Goal: Information Seeking & Learning: Learn about a topic

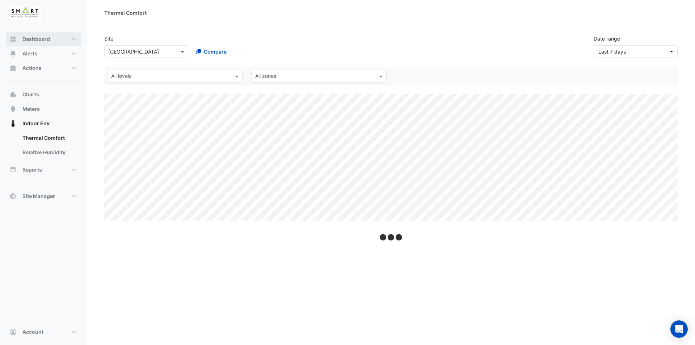
click at [52, 40] on button "Dashboard" at bounding box center [43, 39] width 75 height 14
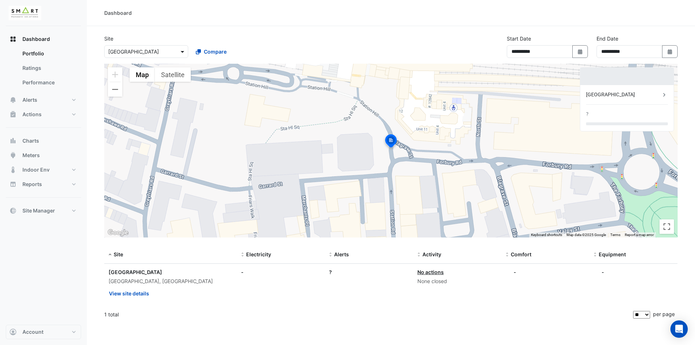
click at [182, 55] on span at bounding box center [183, 52] width 9 height 8
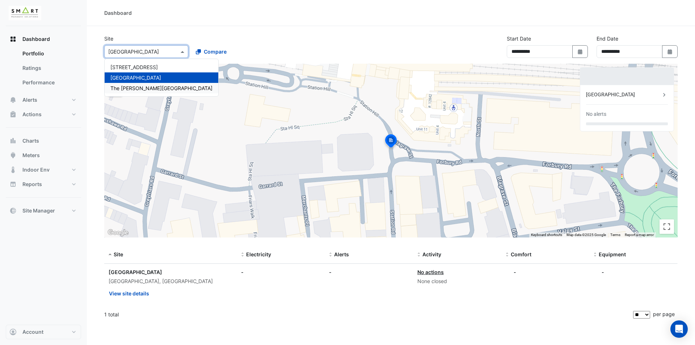
click at [153, 89] on span "The [PERSON_NAME][GEOGRAPHIC_DATA]" at bounding box center [161, 88] width 102 height 6
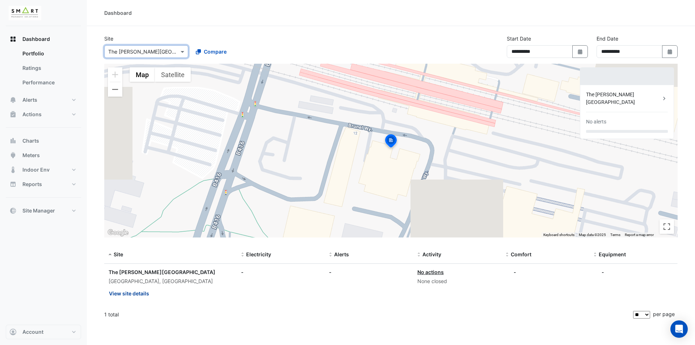
click at [135, 289] on button "View site details" at bounding box center [129, 293] width 41 height 13
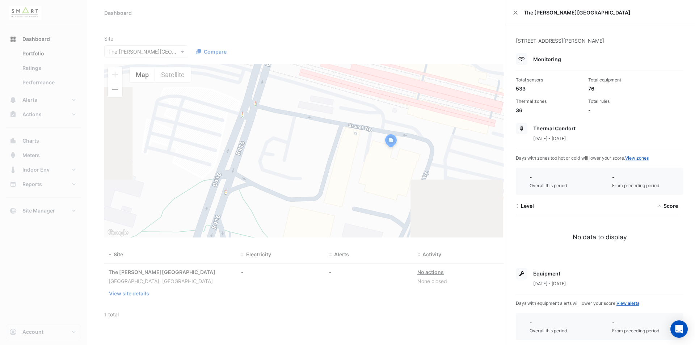
click at [415, 52] on ngb-offcanvas-backdrop at bounding box center [347, 172] width 695 height 345
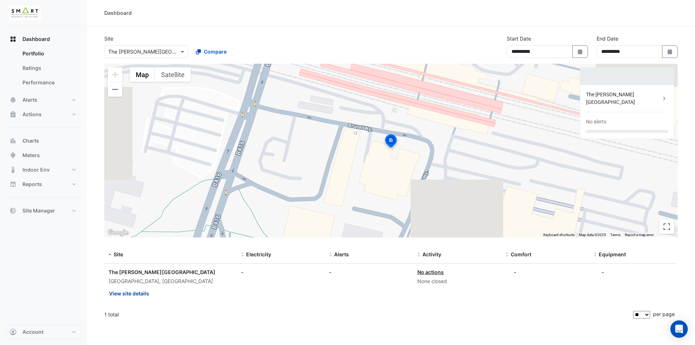
click at [137, 293] on button "View site details" at bounding box center [129, 293] width 41 height 13
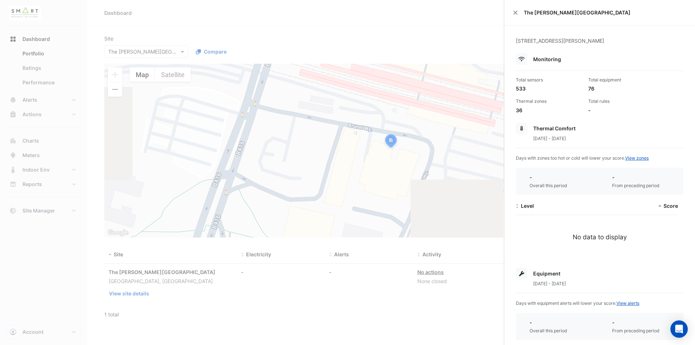
click at [137, 288] on ngb-offcanvas-backdrop at bounding box center [347, 172] width 695 height 345
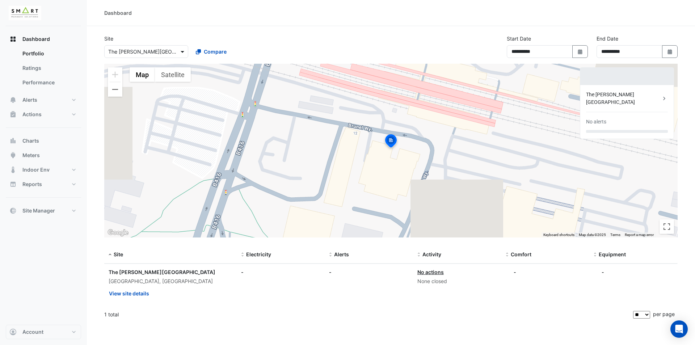
click at [179, 55] on span at bounding box center [183, 52] width 9 height 8
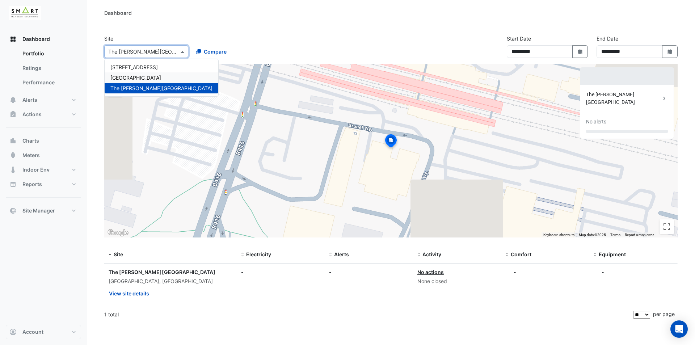
click at [166, 75] on div "[GEOGRAPHIC_DATA]" at bounding box center [162, 77] width 114 height 10
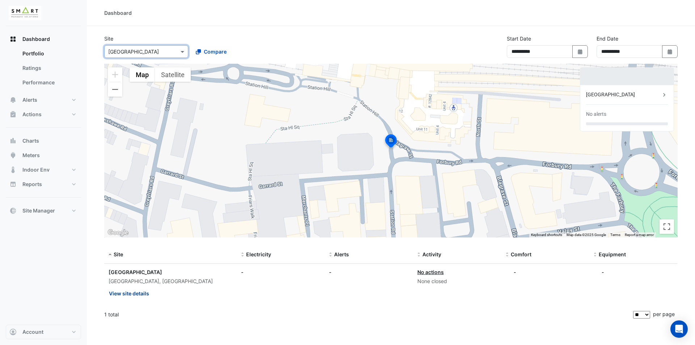
click at [144, 292] on button "View site details" at bounding box center [129, 293] width 41 height 13
click at [164, 162] on ngb-offcanvas-backdrop at bounding box center [347, 172] width 695 height 345
click at [139, 295] on button "View site details" at bounding box center [129, 293] width 41 height 13
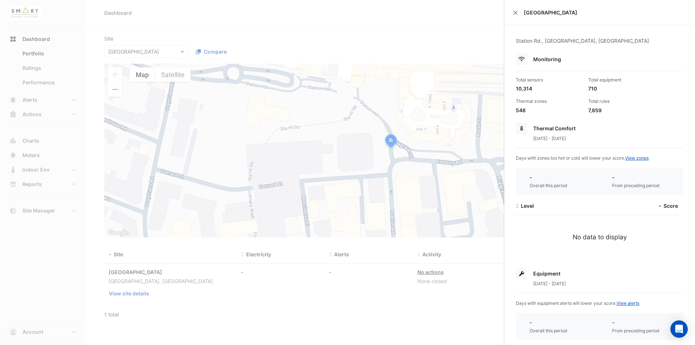
click at [245, 279] on ngb-offcanvas-backdrop at bounding box center [347, 172] width 695 height 345
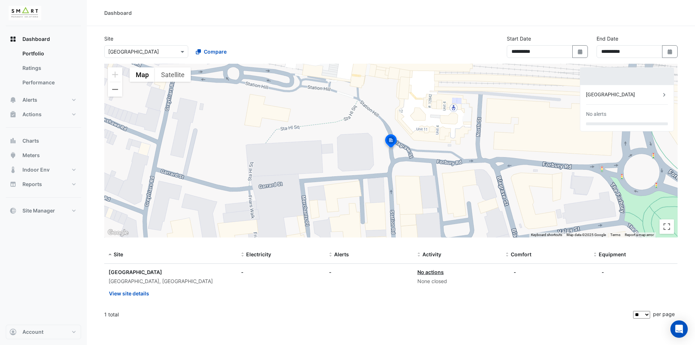
click at [150, 55] on input "text" at bounding box center [139, 52] width 62 height 8
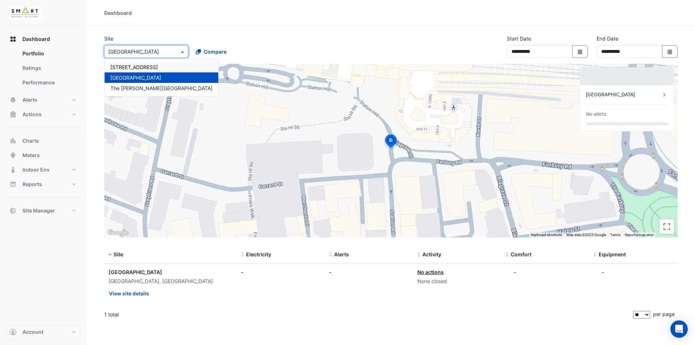
click at [156, 68] on span "[STREET_ADDRESS]" at bounding box center [133, 67] width 47 height 6
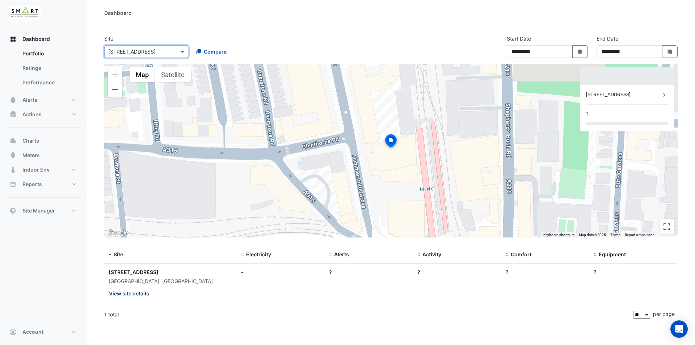
click at [146, 296] on button "View site details" at bounding box center [129, 293] width 41 height 13
click at [414, 49] on ngb-offcanvas-backdrop at bounding box center [347, 172] width 695 height 345
click at [56, 169] on button "Indoor Env" at bounding box center [43, 169] width 75 height 14
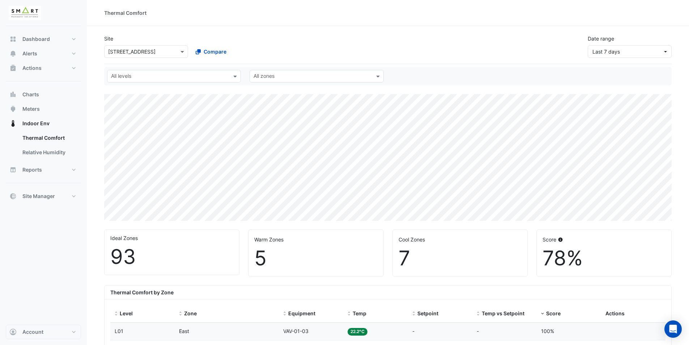
click at [215, 76] on input "text" at bounding box center [170, 77] width 118 height 8
click at [254, 45] on div "Select a Site × 12 [GEOGRAPHIC_DATA] Compare" at bounding box center [190, 50] width 174 height 16
click at [286, 73] on input "text" at bounding box center [313, 77] width 118 height 8
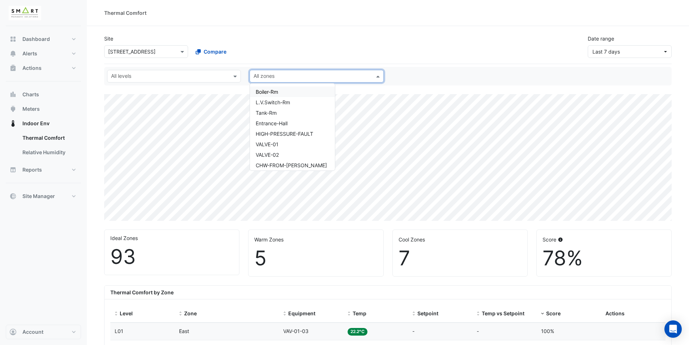
click at [301, 48] on div "Site Select a Site × 12 [GEOGRAPHIC_DATA] Compare Date range Last 7 days" at bounding box center [388, 43] width 576 height 29
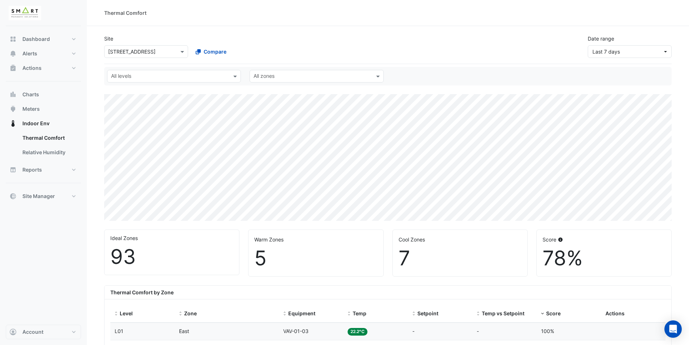
click at [310, 75] on input "text" at bounding box center [313, 77] width 118 height 8
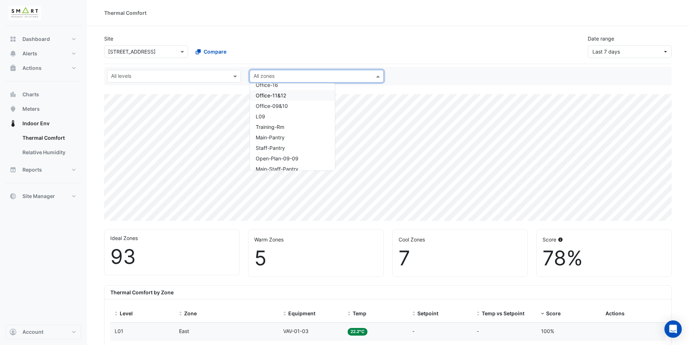
scroll to position [2171, 0]
click at [295, 50] on div "Site Select a Site × 12 [GEOGRAPHIC_DATA] Compare Date range Last 7 days" at bounding box center [388, 43] width 576 height 29
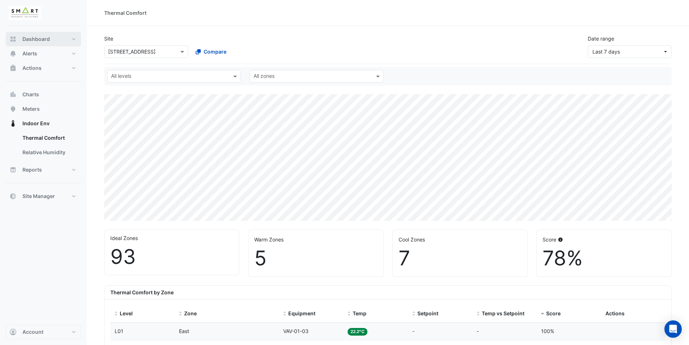
click at [60, 37] on button "Dashboard" at bounding box center [43, 39] width 75 height 14
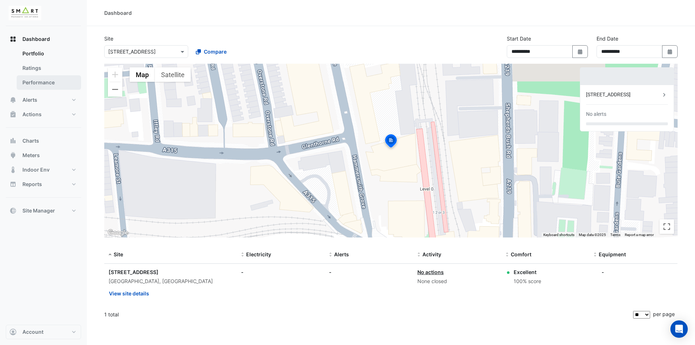
click at [48, 84] on link "Performance" at bounding box center [49, 82] width 64 height 14
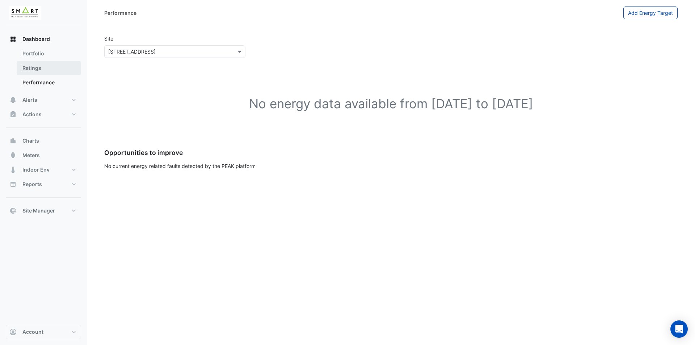
click at [55, 72] on link "Ratings" at bounding box center [49, 68] width 64 height 14
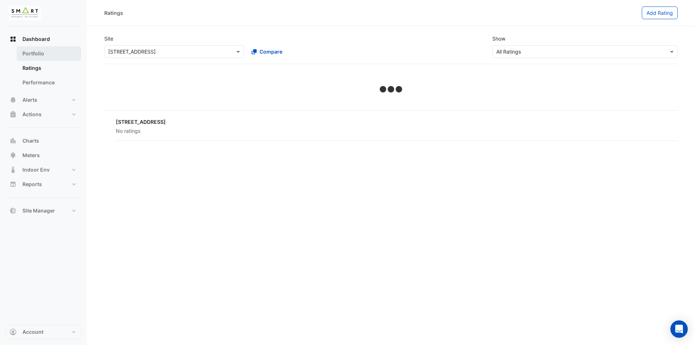
click at [62, 55] on link "Portfolio" at bounding box center [49, 53] width 64 height 14
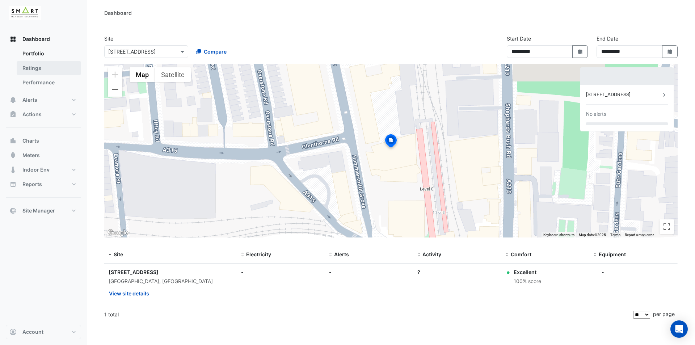
click at [60, 72] on link "Ratings" at bounding box center [49, 68] width 64 height 14
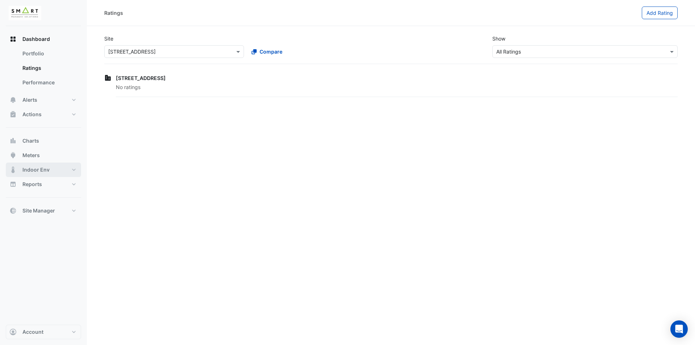
click at [70, 173] on button "Indoor Env" at bounding box center [43, 169] width 75 height 14
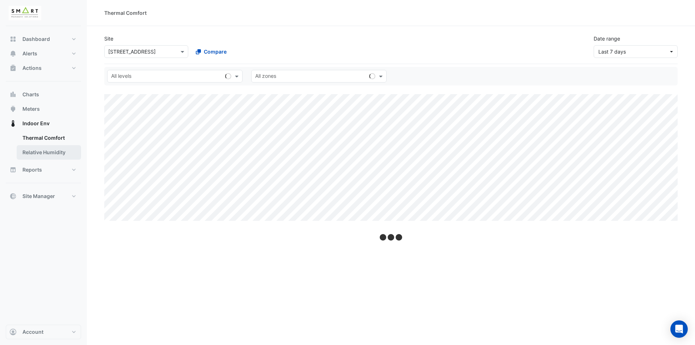
click at [61, 150] on link "Relative Humidity" at bounding box center [49, 152] width 64 height 14
click at [67, 137] on link "Thermal Comfort" at bounding box center [49, 138] width 64 height 14
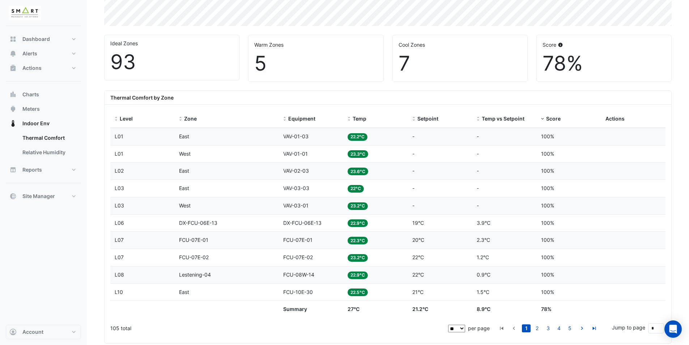
scroll to position [237, 0]
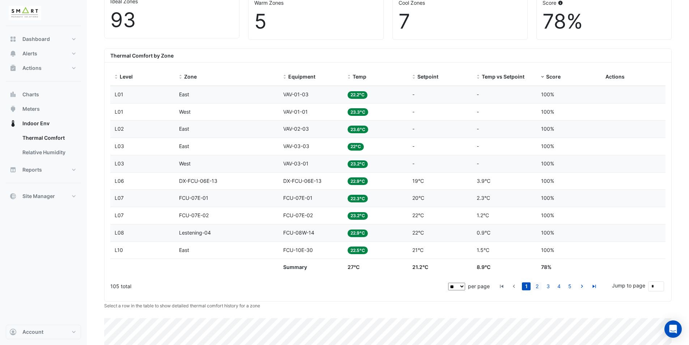
click at [538, 285] on link "2" at bounding box center [537, 286] width 9 height 8
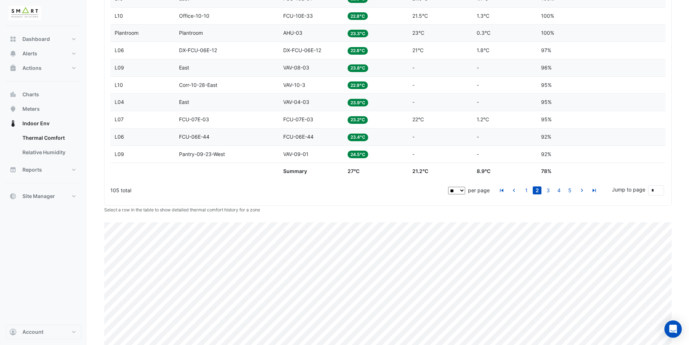
scroll to position [345, 0]
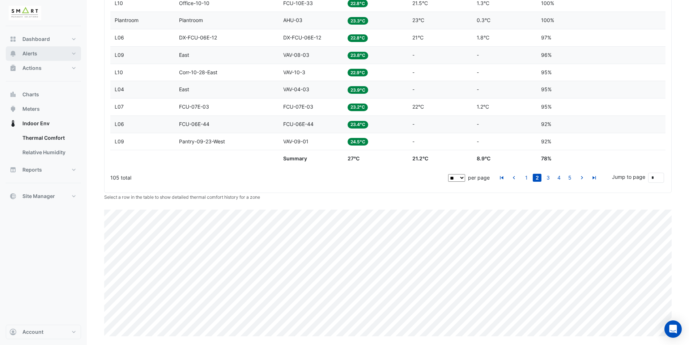
click at [74, 56] on button "Alerts" at bounding box center [43, 53] width 75 height 14
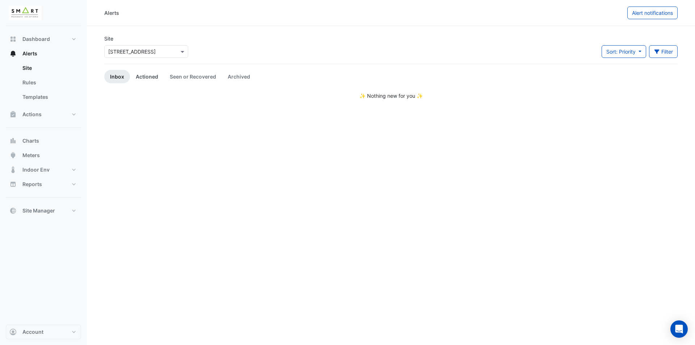
click at [144, 77] on link "Actioned" at bounding box center [147, 76] width 34 height 13
click at [207, 80] on link "Seen or Recovered" at bounding box center [193, 76] width 58 height 13
click at [235, 77] on link "Archived" at bounding box center [239, 76] width 34 height 13
click at [117, 75] on link "Inbox" at bounding box center [117, 76] width 26 height 13
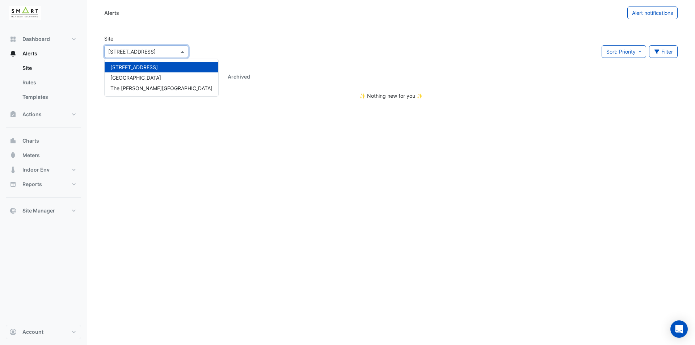
click at [136, 52] on input "text" at bounding box center [139, 52] width 62 height 8
click at [129, 79] on span "[GEOGRAPHIC_DATA]" at bounding box center [135, 78] width 51 height 6
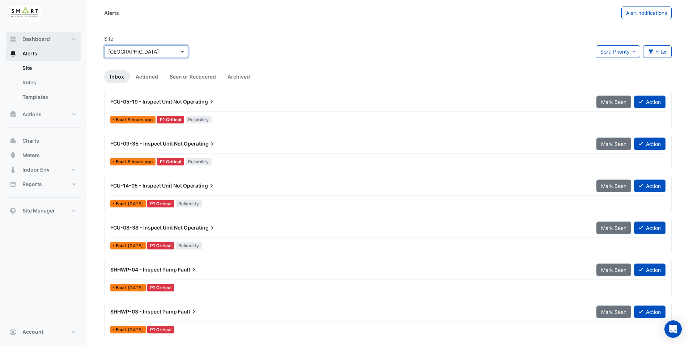
drag, startPoint x: 50, startPoint y: 44, endPoint x: 51, endPoint y: 48, distance: 4.0
click at [51, 46] on button "Dashboard" at bounding box center [43, 39] width 75 height 14
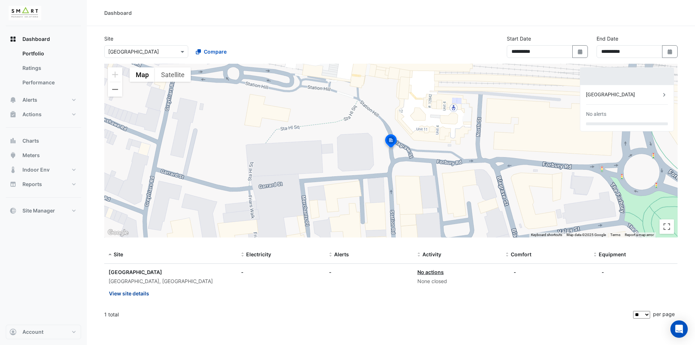
click at [139, 293] on button "View site details" at bounding box center [129, 293] width 41 height 13
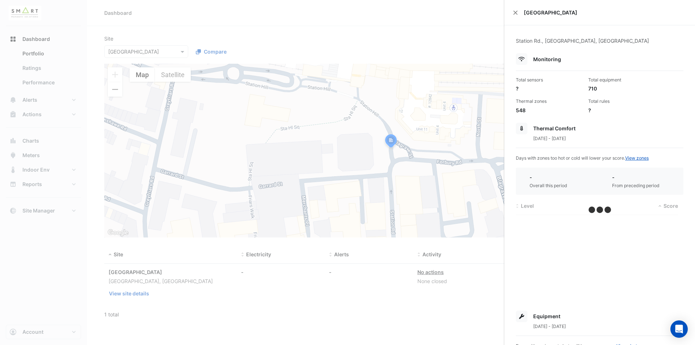
click at [443, 141] on ngb-offcanvas-backdrop at bounding box center [347, 172] width 695 height 345
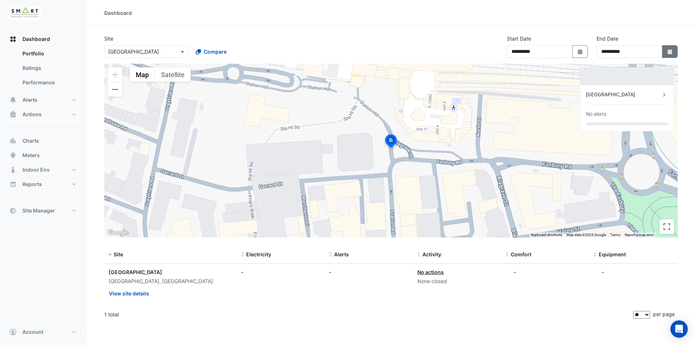
click at [669, 46] on button "Select Date" at bounding box center [670, 51] width 16 height 13
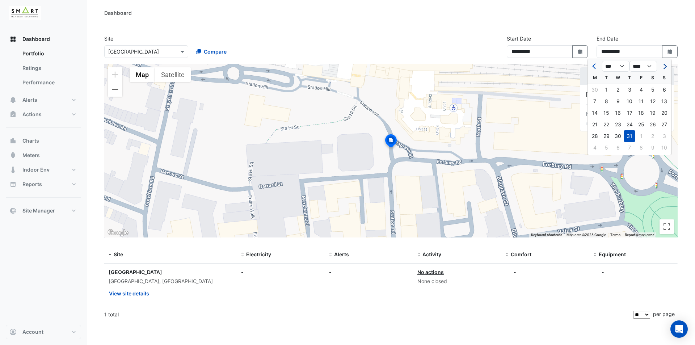
click at [668, 64] on button "Next month" at bounding box center [664, 66] width 9 height 12
select select "*"
click at [597, 114] on div "11" at bounding box center [595, 113] width 12 height 12
type input "**********"
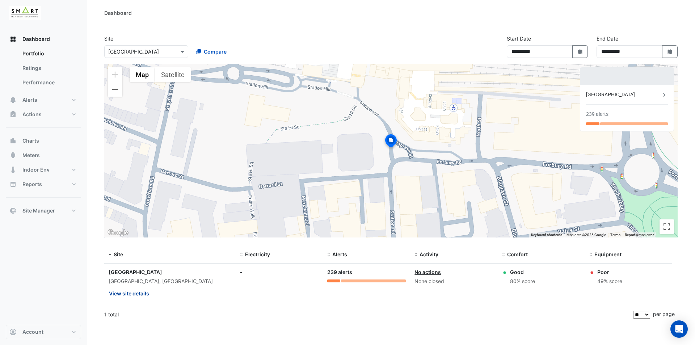
click at [135, 294] on button "View site details" at bounding box center [129, 293] width 41 height 13
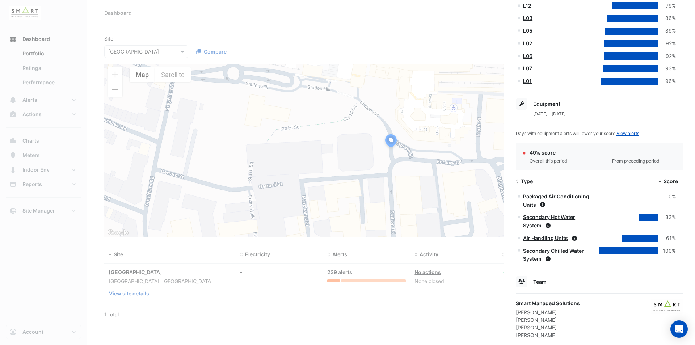
scroll to position [330, 0]
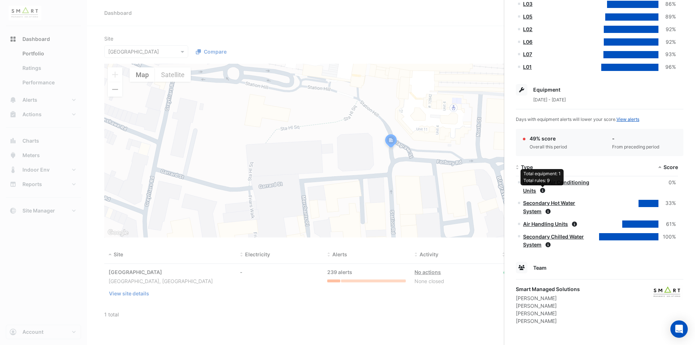
click at [544, 192] on icon at bounding box center [542, 190] width 5 height 5
click at [651, 204] on div at bounding box center [648, 203] width 20 height 7
click at [568, 203] on link "Secondary Hot Water System" at bounding box center [549, 207] width 52 height 14
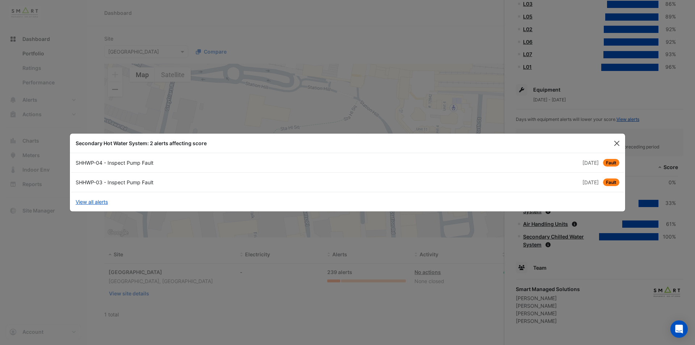
click at [614, 146] on button "Close" at bounding box center [616, 143] width 11 height 11
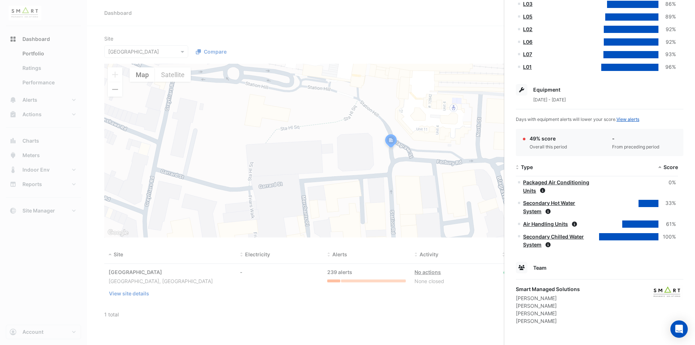
click at [71, 98] on ngb-offcanvas-backdrop at bounding box center [347, 172] width 695 height 345
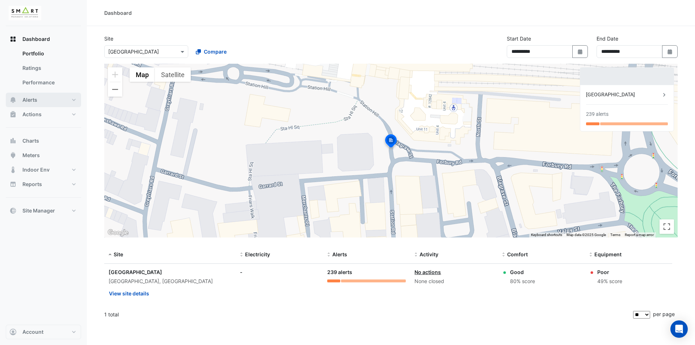
click at [77, 103] on button "Alerts" at bounding box center [43, 100] width 75 height 14
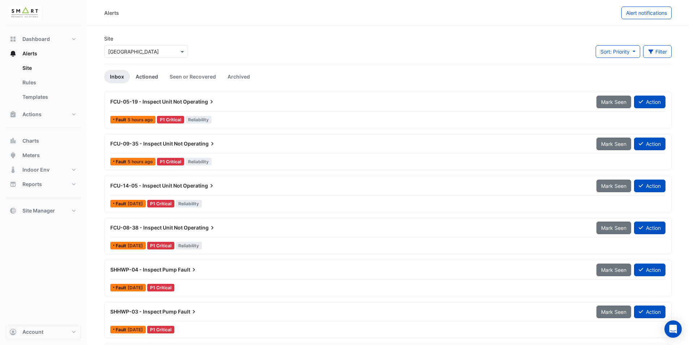
click at [157, 80] on link "Actioned" at bounding box center [147, 76] width 34 height 13
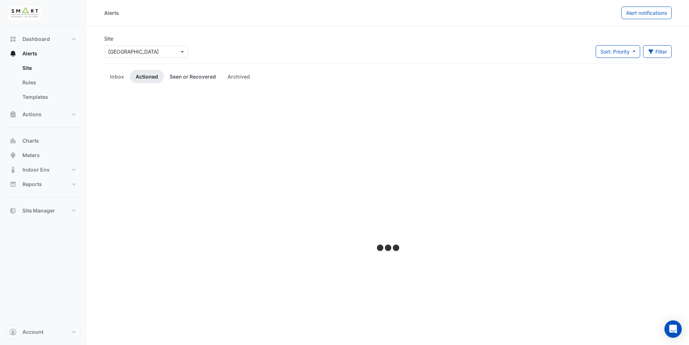
click at [192, 78] on link "Seen or Recovered" at bounding box center [193, 76] width 58 height 13
click at [233, 75] on link "Archived" at bounding box center [239, 76] width 34 height 13
click at [122, 79] on link "Inbox" at bounding box center [117, 76] width 26 height 13
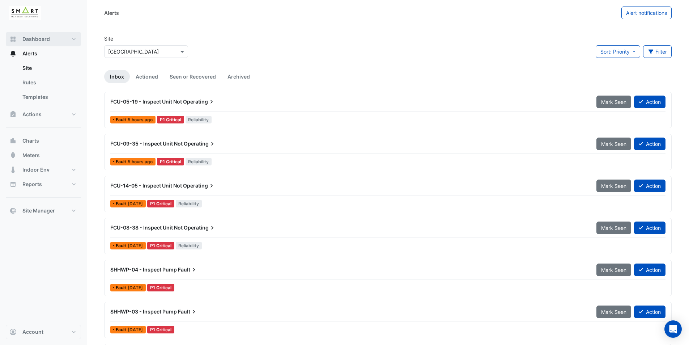
click at [63, 39] on button "Dashboard" at bounding box center [43, 39] width 75 height 14
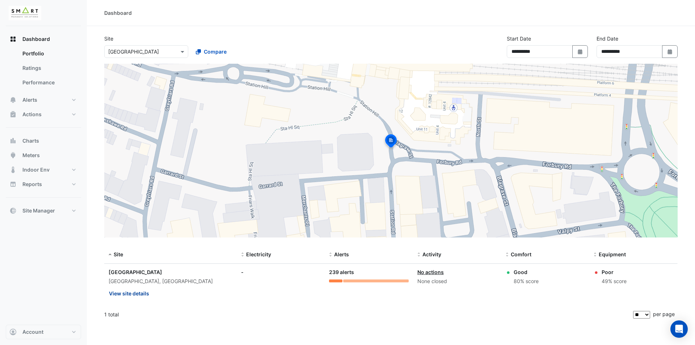
click at [136, 294] on button "View site details" at bounding box center [129, 293] width 41 height 13
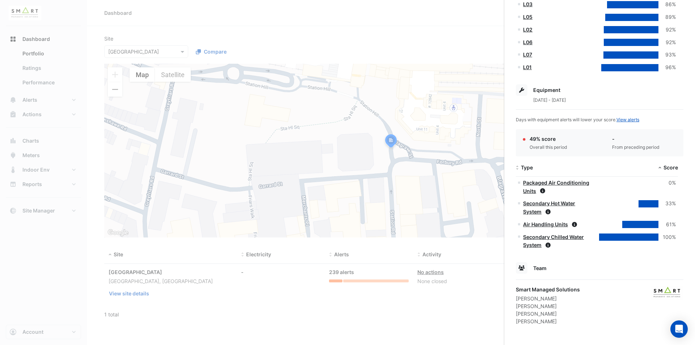
scroll to position [330, 0]
click at [580, 234] on link "Secondary Chilled Water System" at bounding box center [553, 240] width 61 height 14
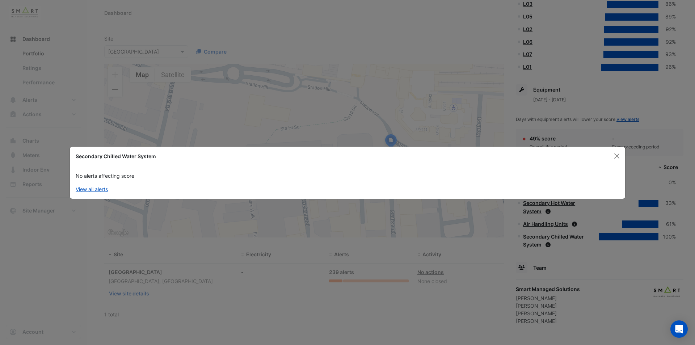
drag, startPoint x: 612, startPoint y: 157, endPoint x: 602, endPoint y: 165, distance: 12.9
click at [612, 157] on button "Close" at bounding box center [616, 156] width 11 height 11
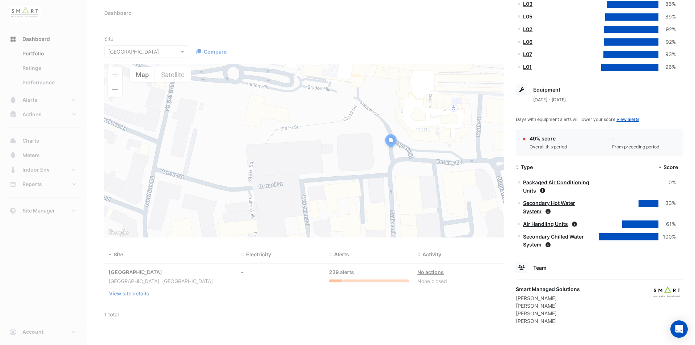
click at [555, 221] on link "Air Handling Units" at bounding box center [545, 224] width 45 height 6
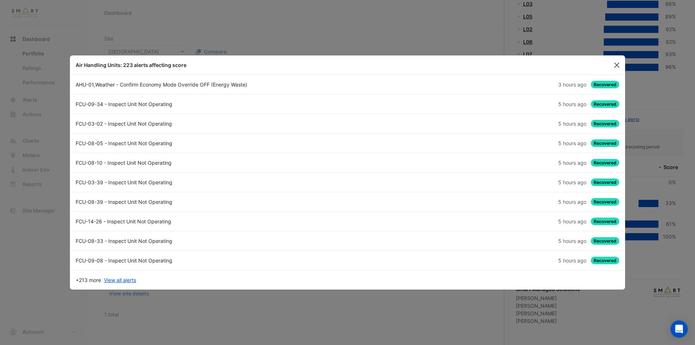
click at [614, 64] on button "Close" at bounding box center [616, 65] width 11 height 11
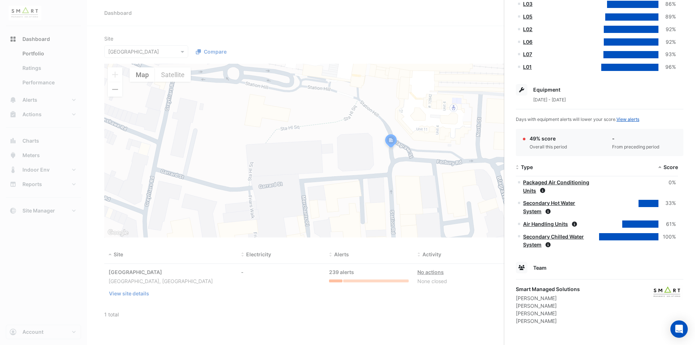
click at [577, 179] on link "Packaged Air Conditioning Units" at bounding box center [556, 186] width 66 height 14
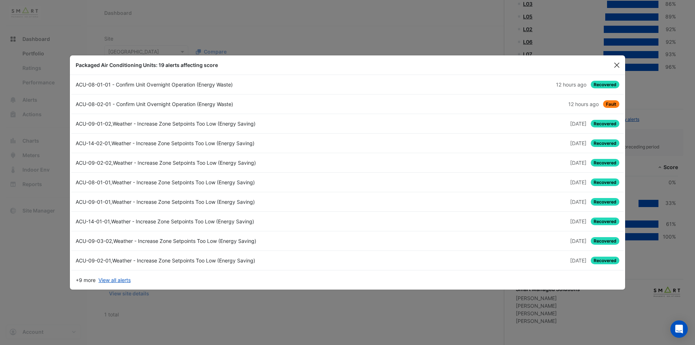
click at [617, 65] on button "Close" at bounding box center [616, 65] width 11 height 11
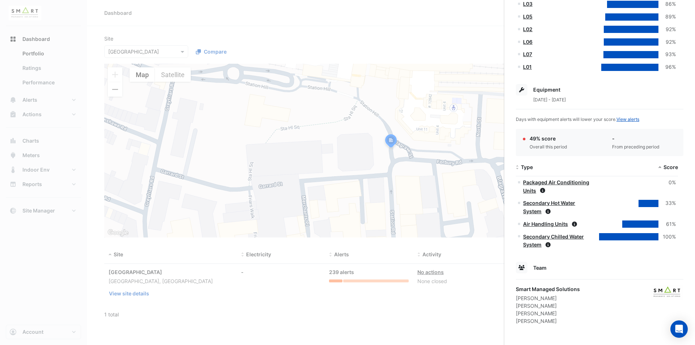
click at [570, 182] on link "Packaged Air Conditioning Units" at bounding box center [556, 186] width 66 height 14
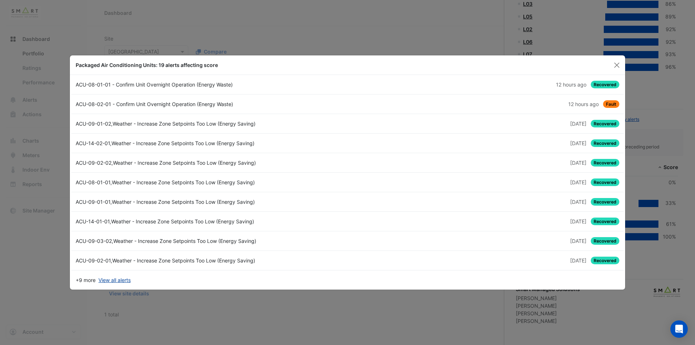
click at [115, 281] on link "View all alerts" at bounding box center [114, 280] width 32 height 8
click at [621, 65] on button "Close" at bounding box center [616, 65] width 11 height 11
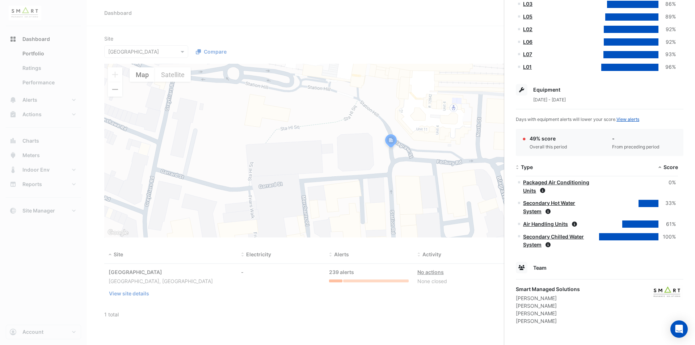
click at [570, 202] on link "Secondary Hot Water System" at bounding box center [549, 207] width 52 height 14
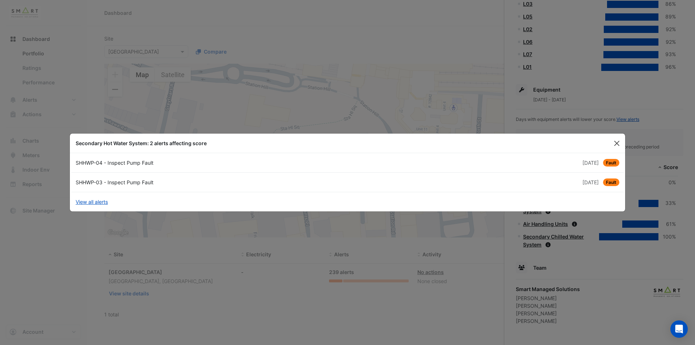
click at [615, 145] on button "Close" at bounding box center [616, 143] width 11 height 11
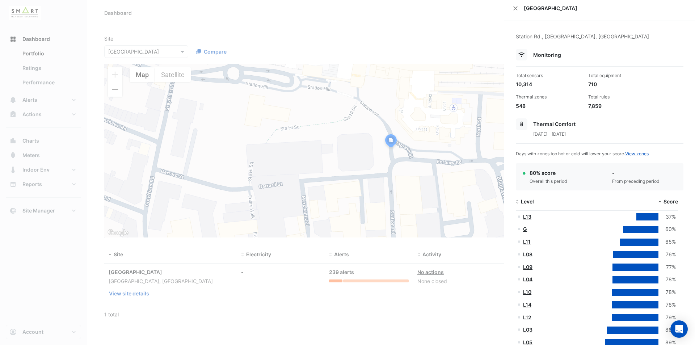
scroll to position [0, 0]
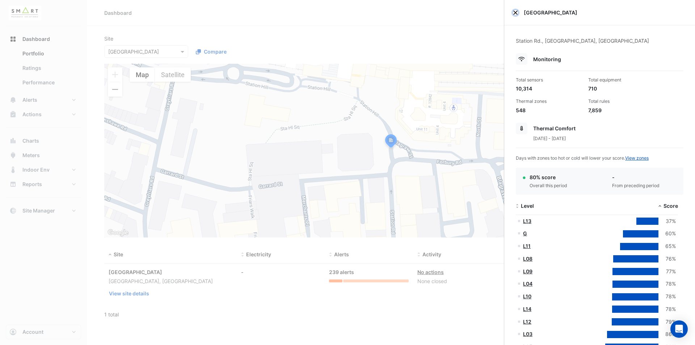
click at [516, 13] on button "Close" at bounding box center [515, 12] width 5 height 5
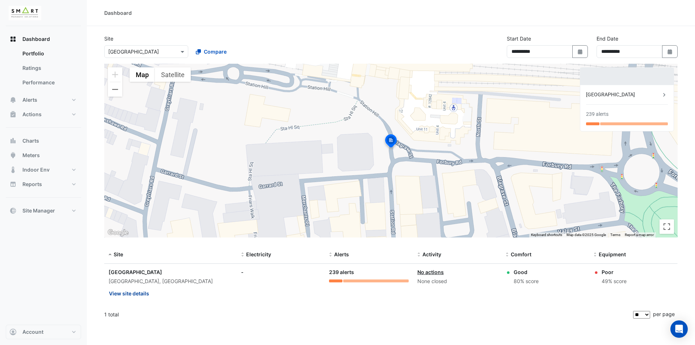
click at [145, 296] on button "View site details" at bounding box center [129, 293] width 41 height 13
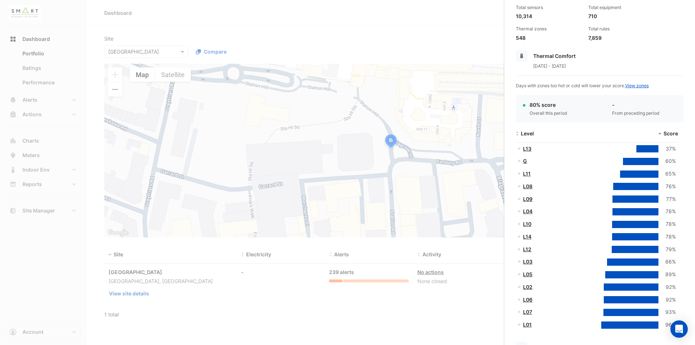
scroll to position [109, 0]
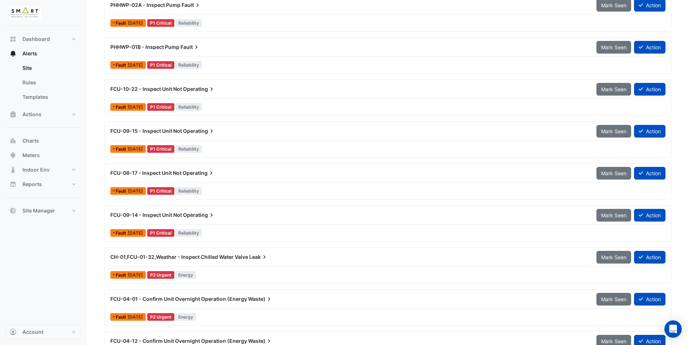
scroll to position [280, 0]
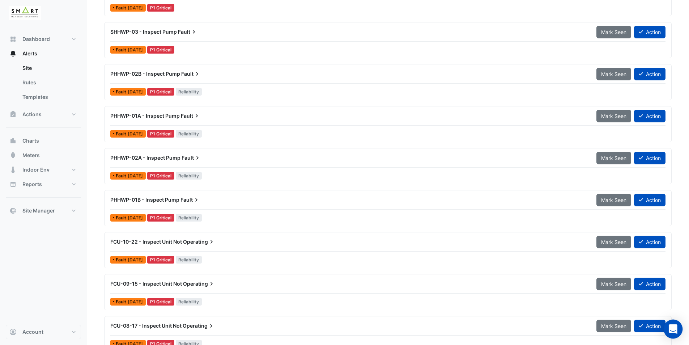
click at [679, 330] on div "Open Intercom Messenger" at bounding box center [673, 328] width 19 height 19
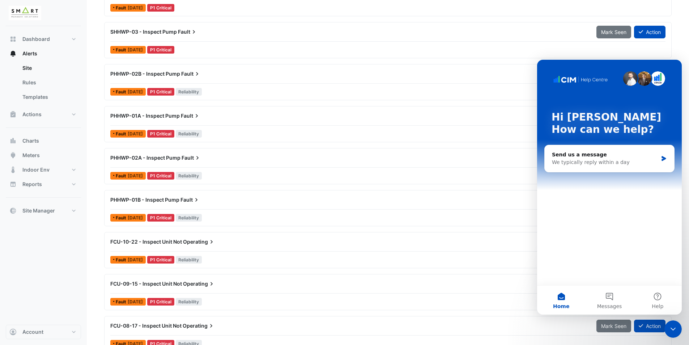
scroll to position [0, 0]
click at [667, 302] on button "Help" at bounding box center [658, 299] width 48 height 29
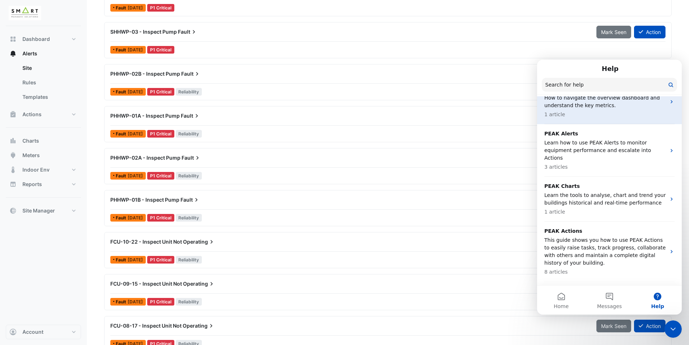
scroll to position [72, 0]
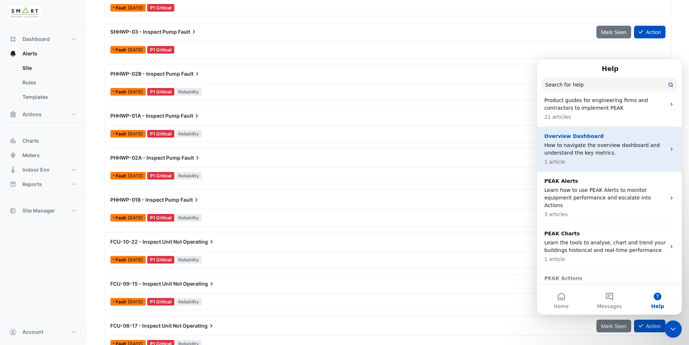
click at [639, 151] on p "How to navigate the overview dashboard and understand the key metrics." at bounding box center [606, 148] width 122 height 15
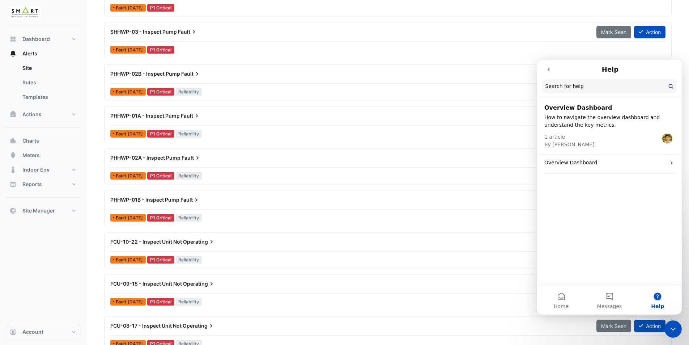
drag, startPoint x: 619, startPoint y: 162, endPoint x: 613, endPoint y: 177, distance: 17.0
click at [614, 192] on div "Overview Dashboard How to navigate the overview dashboard and understand the ke…" at bounding box center [609, 191] width 145 height 187
click at [615, 165] on p "Overview Dashboard" at bounding box center [606, 163] width 122 height 8
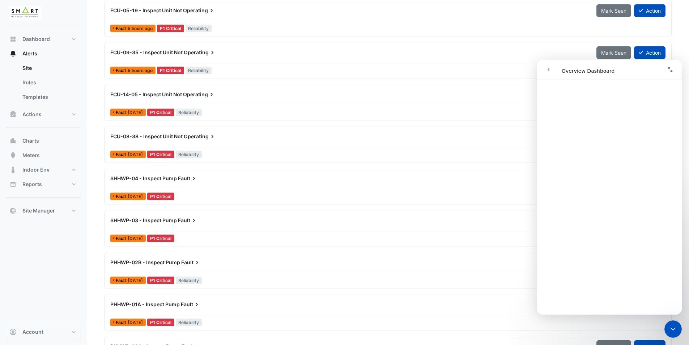
scroll to position [0, 0]
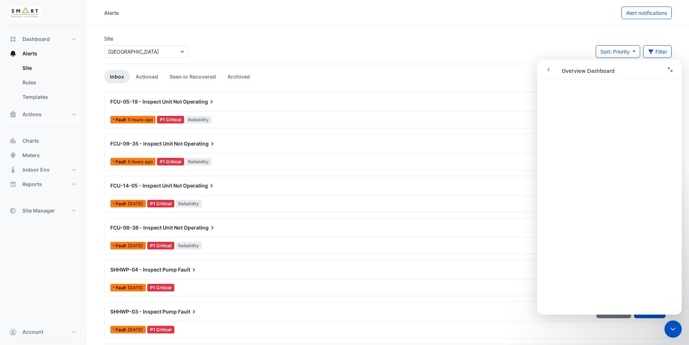
click at [552, 68] on button "go back" at bounding box center [549, 70] width 14 height 14
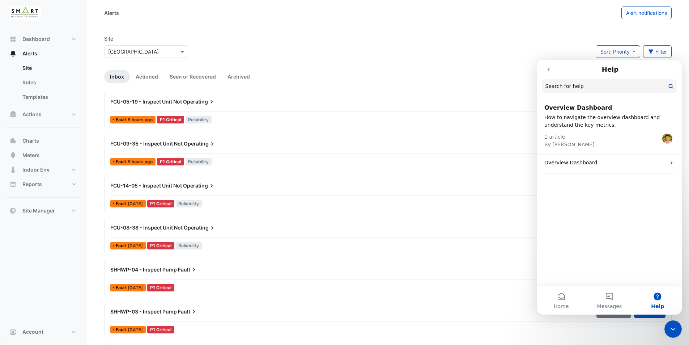
click at [548, 69] on icon "go back" at bounding box center [549, 70] width 2 height 4
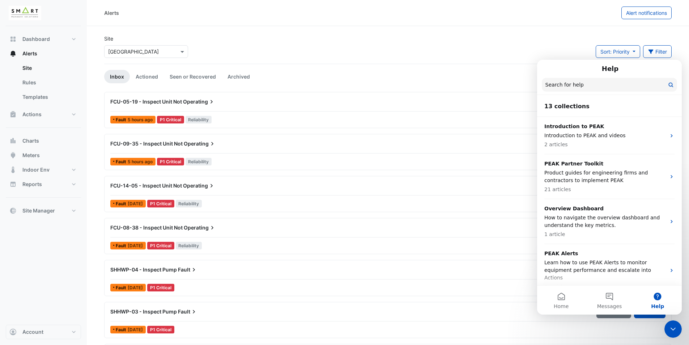
click at [556, 38] on div "Site Select a Site × Thames Tower Sort: Priority Priority Updated Filter Title …" at bounding box center [388, 49] width 576 height 29
click at [676, 329] on icon "Close Intercom Messenger" at bounding box center [673, 329] width 9 height 9
